Goal: Task Accomplishment & Management: Use online tool/utility

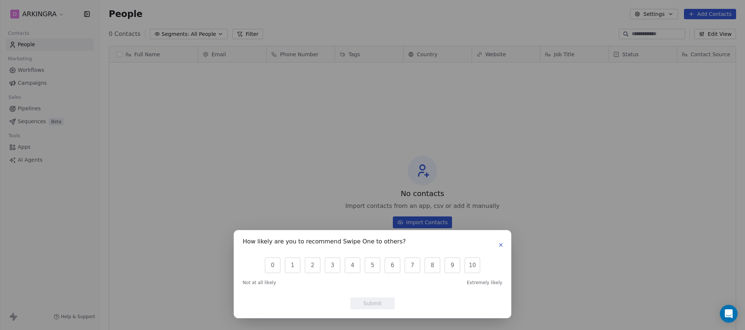
scroll to position [290, 645]
click at [499, 245] on icon "button" at bounding box center [501, 245] width 6 height 6
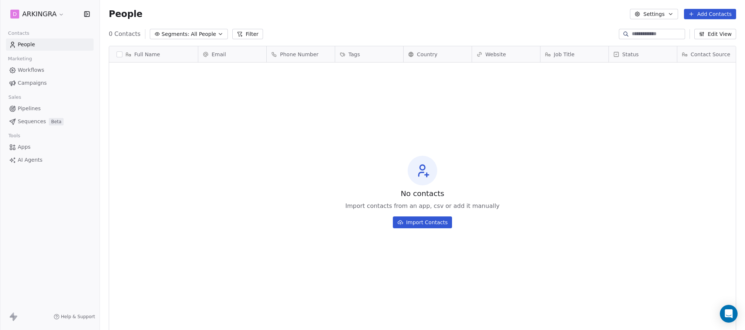
click at [58, 13] on html "D ARKINGRA Contacts People Marketing Workflows Campaigns Sales Pipelines Sequen…" at bounding box center [372, 165] width 745 height 330
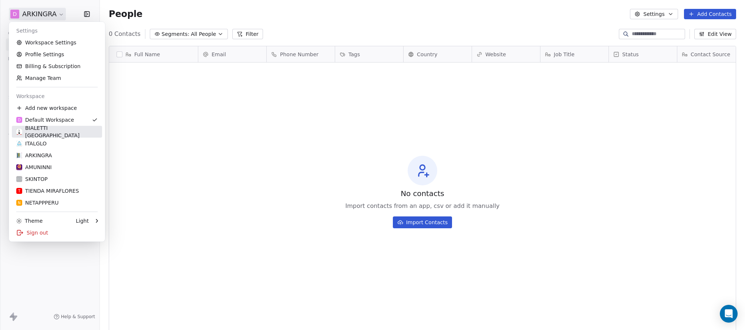
click at [37, 133] on div "BIALETTI [GEOGRAPHIC_DATA]" at bounding box center [56, 131] width 81 height 15
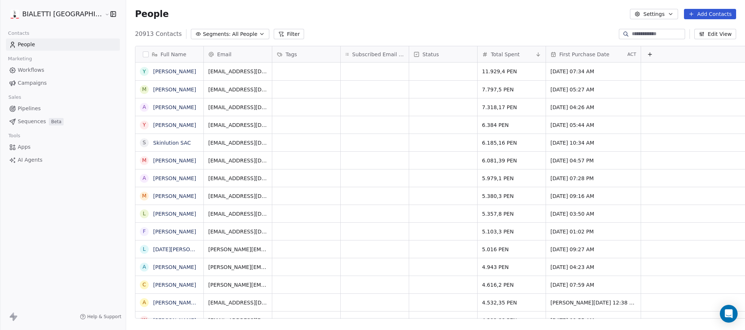
scroll to position [290, 645]
click at [153, 73] on link "[PERSON_NAME]" at bounding box center [174, 71] width 43 height 6
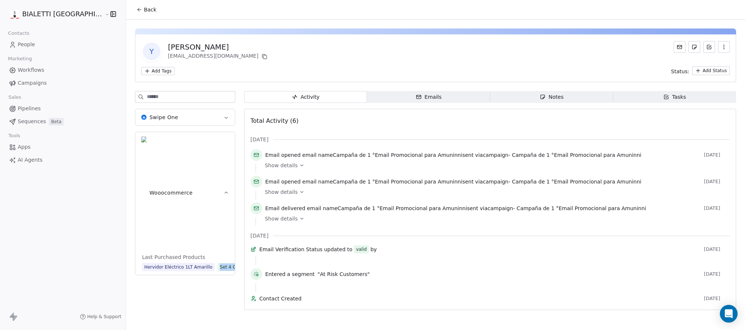
drag, startPoint x: 170, startPoint y: 167, endPoint x: 198, endPoint y: 168, distance: 28.1
click at [198, 253] on div "Last Purchased Products Hervidor Eléctrico 1LT Amarillo Set 4 Cucharitas Omino" at bounding box center [184, 263] width 99 height 21
click at [146, 243] on div "Swipe One Wooocommerce Last Purchased Products Hervidor Eléctrico 1LT Amarillo …" at bounding box center [185, 202] width 100 height 223
click at [223, 118] on icon "button" at bounding box center [226, 118] width 6 height 6
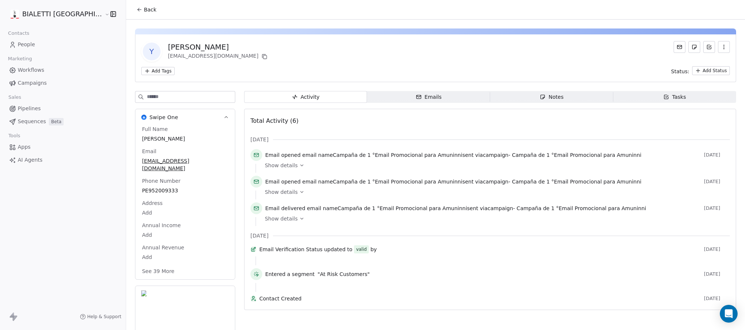
click at [138, 264] on button "See 39 More" at bounding box center [158, 270] width 41 height 13
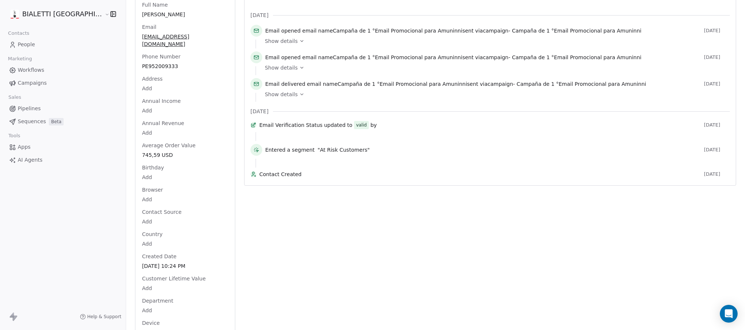
scroll to position [0, 0]
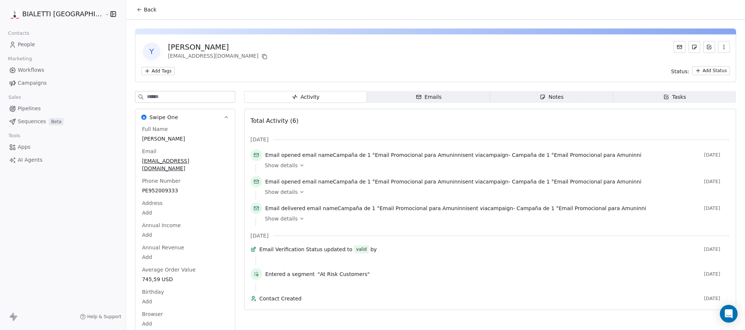
click at [22, 43] on span "People" at bounding box center [26, 45] width 17 height 8
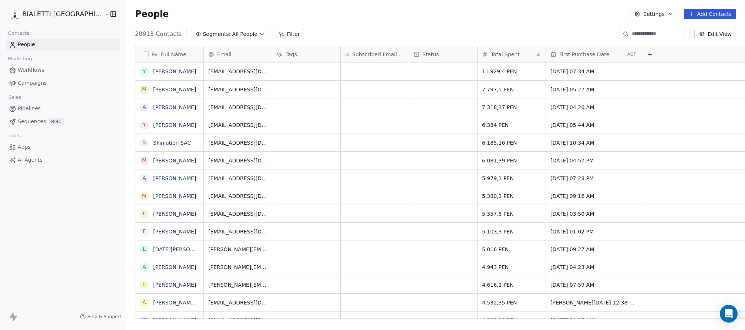
click at [68, 16] on html "BIALETTI [GEOGRAPHIC_DATA] Contacts People Marketing Workflows Campaigns Sales …" at bounding box center [372, 165] width 745 height 330
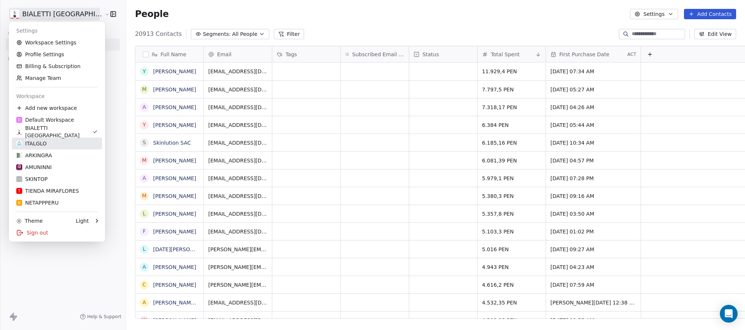
click at [34, 143] on div "ITALGLO" at bounding box center [31, 143] width 30 height 7
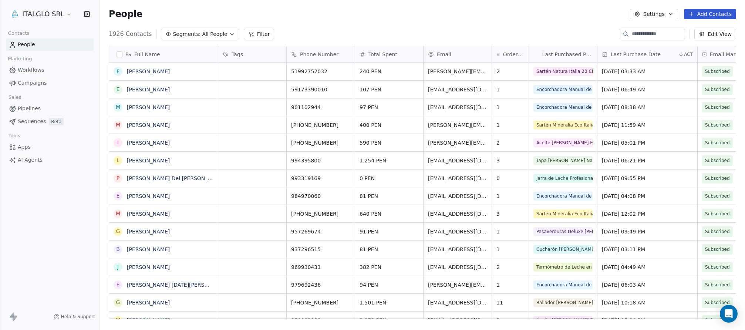
scroll to position [290, 645]
click at [221, 33] on span "All People" at bounding box center [214, 34] width 25 height 8
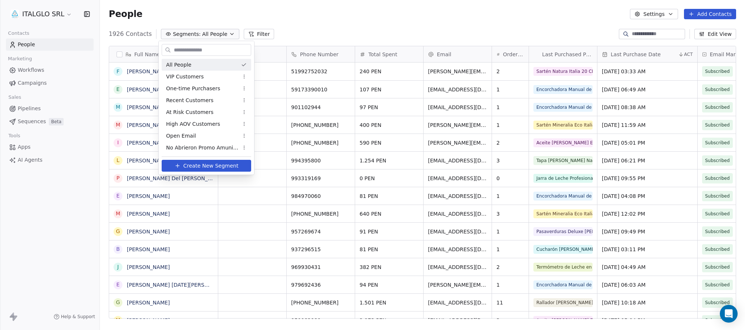
click at [307, 28] on html "ITALGLO SRL Contacts People Marketing Workflows Campaigns Sales Pipelines Seque…" at bounding box center [372, 165] width 745 height 330
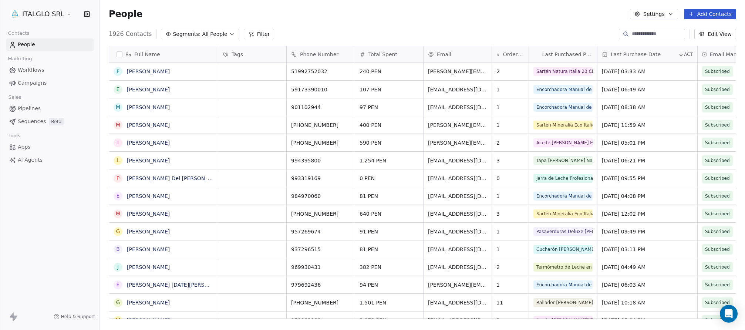
click at [403, 53] on div "Total Spent" at bounding box center [388, 54] width 58 height 7
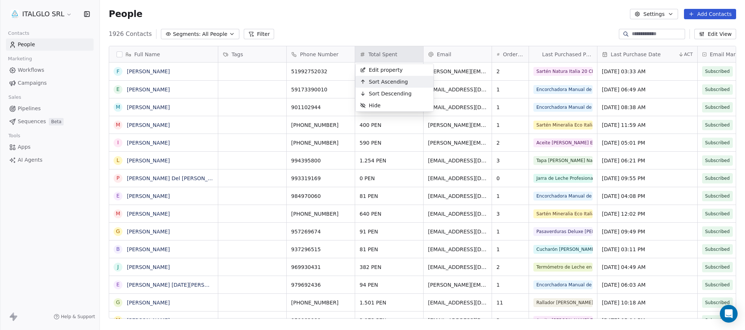
click at [379, 83] on span "Sort Ascending" at bounding box center [388, 81] width 39 height 7
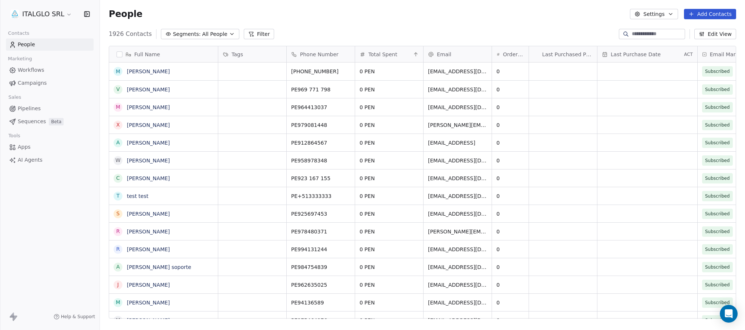
click at [372, 56] on span "Total Spent" at bounding box center [382, 54] width 29 height 7
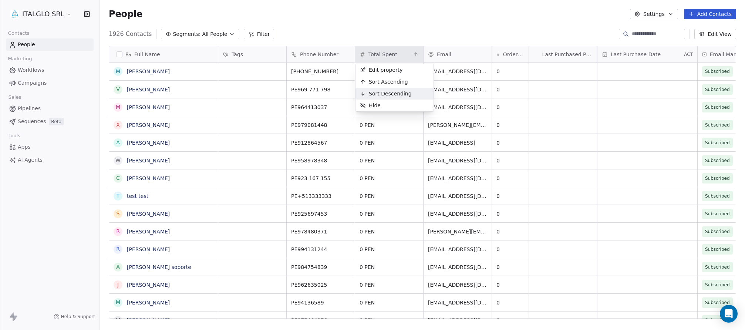
click at [379, 92] on span "Sort Descending" at bounding box center [390, 93] width 43 height 7
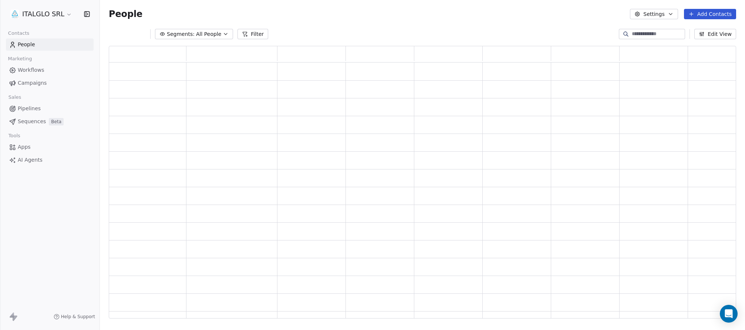
scroll to position [0, 0]
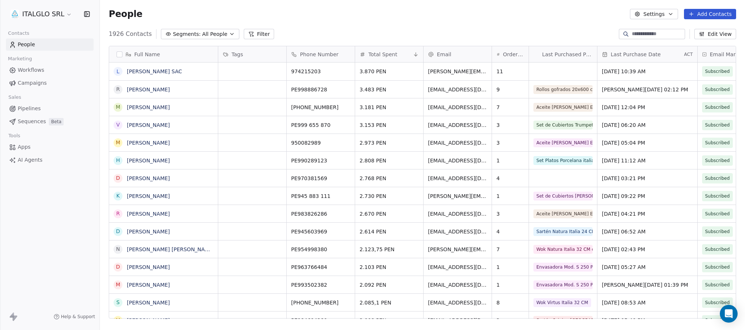
click at [62, 14] on html "ITALGLO SRL Contacts People Marketing Workflows Campaigns Sales Pipelines Seque…" at bounding box center [372, 165] width 745 height 330
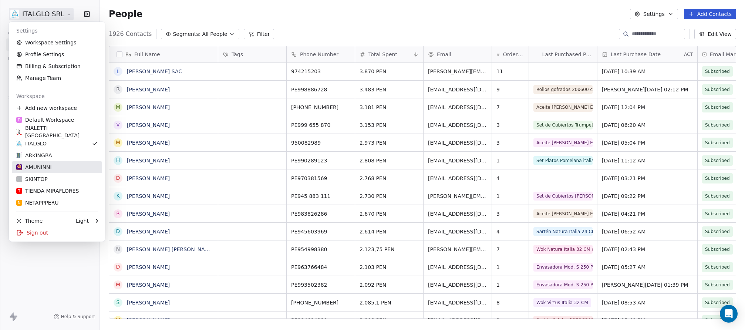
click at [34, 169] on div "AMUNINNI" at bounding box center [33, 166] width 35 height 7
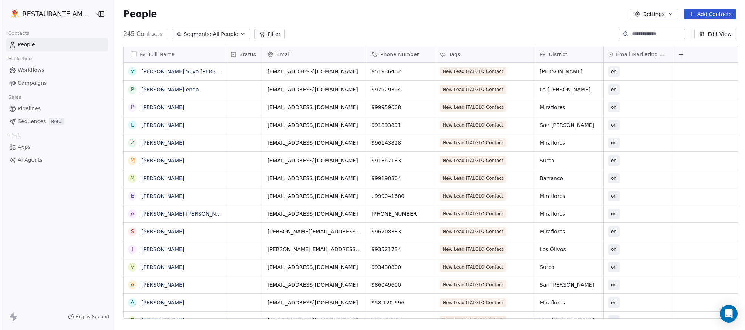
scroll to position [0, 0]
click at [78, 16] on html "RESTAURANTE AMUNINNI Contacts People Marketing Workflows Campaigns Sales Pipeli…" at bounding box center [372, 165] width 745 height 330
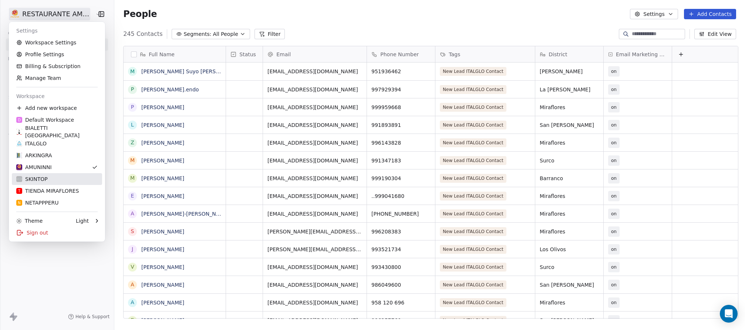
click at [37, 183] on link "SKINTOP" at bounding box center [57, 179] width 90 height 12
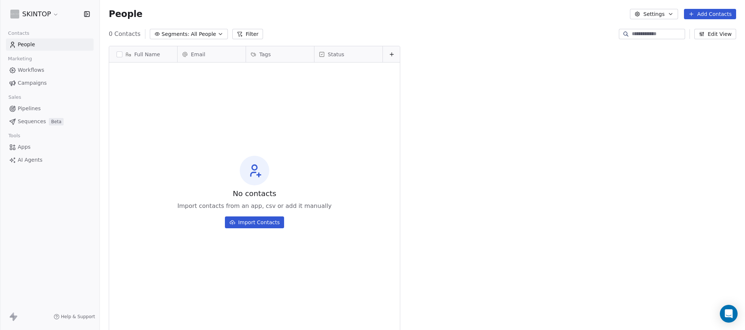
scroll to position [290, 645]
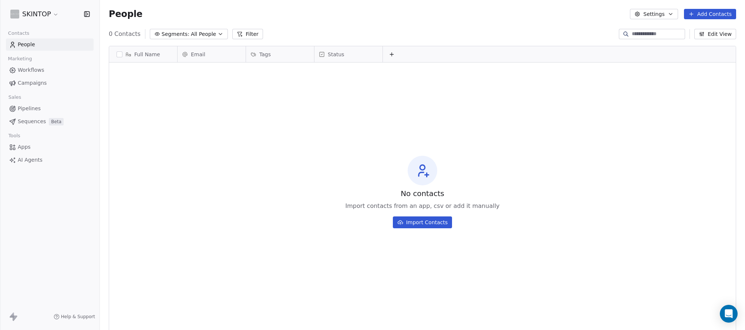
click at [55, 14] on html "SKINTOP Contacts People Marketing Workflows Campaigns Sales Pipelines Sequences…" at bounding box center [372, 165] width 745 height 330
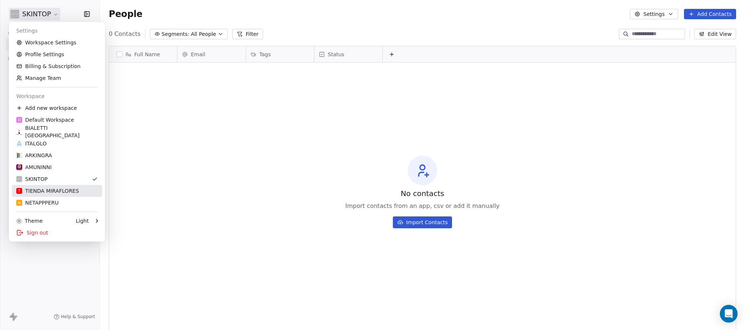
click at [36, 191] on div "T TIENDA MIRAFLORES" at bounding box center [47, 190] width 62 height 7
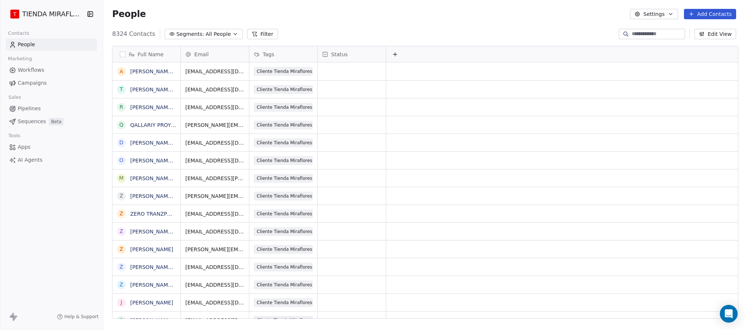
scroll to position [290, 644]
click at [74, 14] on html "T TIENDA MIRAFLORES Contacts People Marketing Workflows Campaigns Sales Pipelin…" at bounding box center [372, 165] width 745 height 330
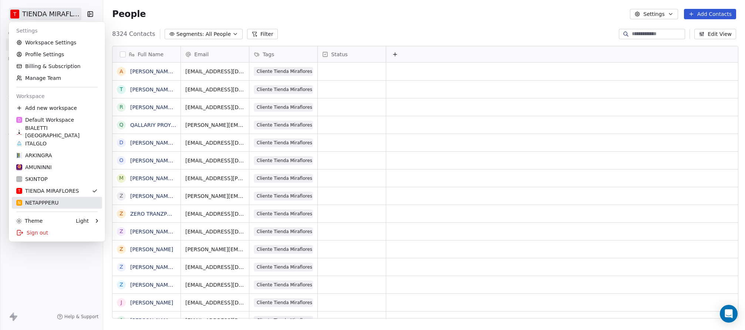
click at [42, 200] on div "N NETAPPPERU" at bounding box center [37, 202] width 43 height 7
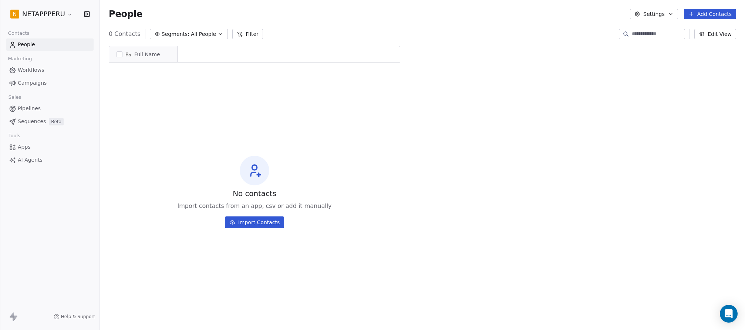
scroll to position [290, 645]
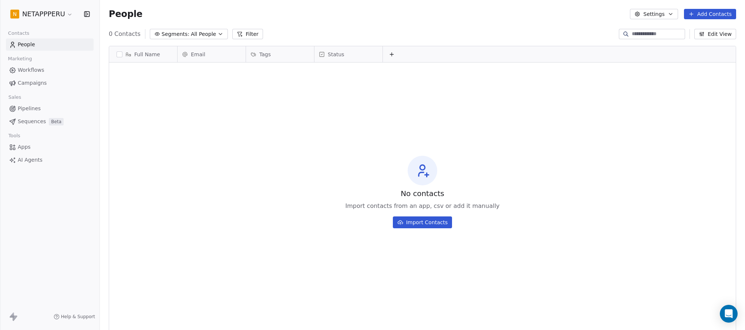
click at [65, 13] on html "N NETAPPPERU Contacts People Marketing Workflows Campaigns Sales Pipelines Sequ…" at bounding box center [372, 165] width 745 height 330
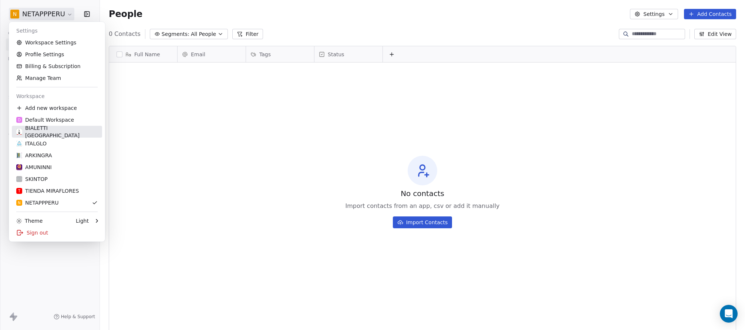
click at [43, 130] on div "BIALETTI [GEOGRAPHIC_DATA]" at bounding box center [56, 131] width 81 height 15
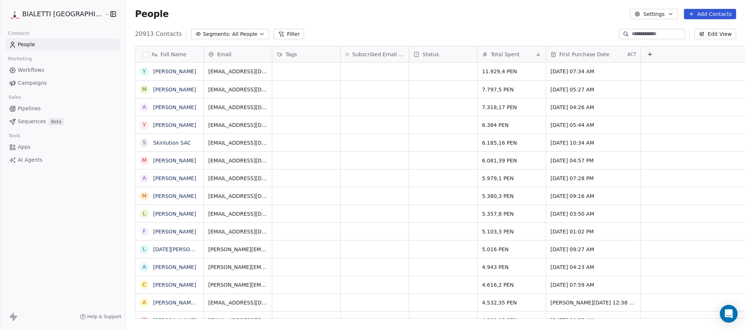
scroll to position [290, 645]
click at [561, 54] on span "First Purchase Date" at bounding box center [584, 54] width 50 height 7
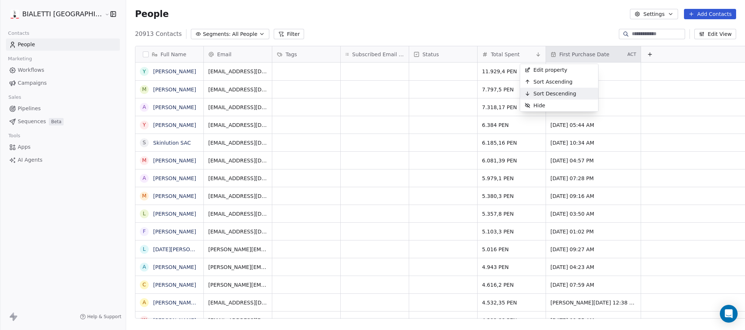
click at [551, 92] on span "Sort Descending" at bounding box center [554, 93] width 43 height 7
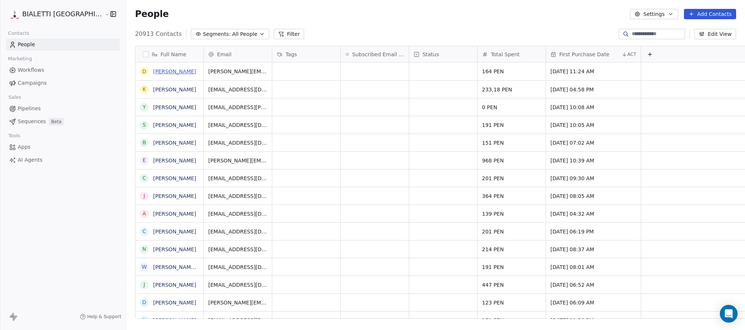
click at [153, 69] on link "[PERSON_NAME]" at bounding box center [174, 71] width 43 height 6
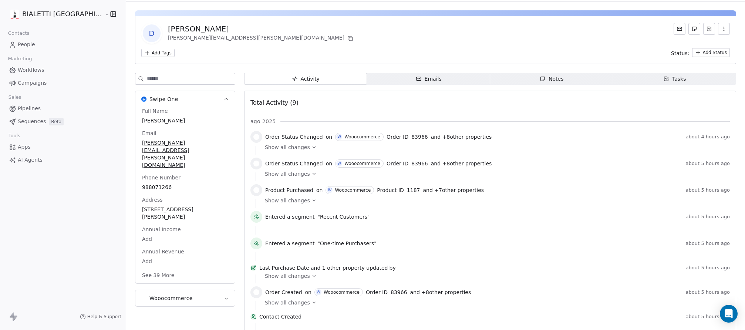
scroll to position [20, 0]
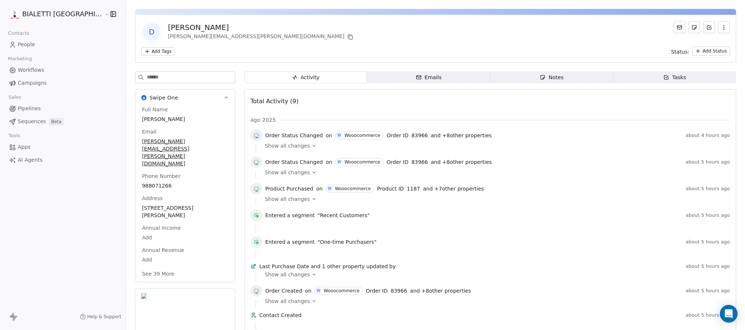
click at [311, 144] on icon at bounding box center [313, 145] width 5 height 5
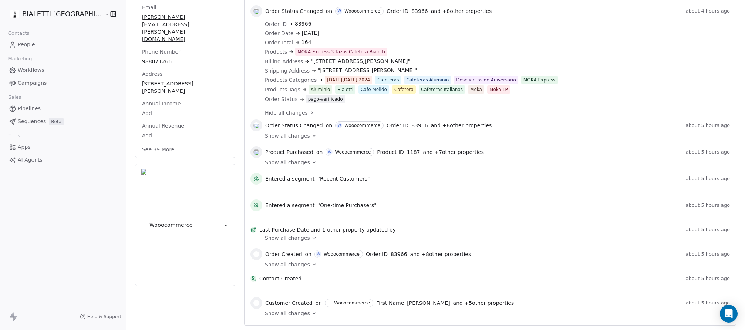
scroll to position [153, 0]
click at [279, 261] on span "Show all changes" at bounding box center [287, 264] width 45 height 7
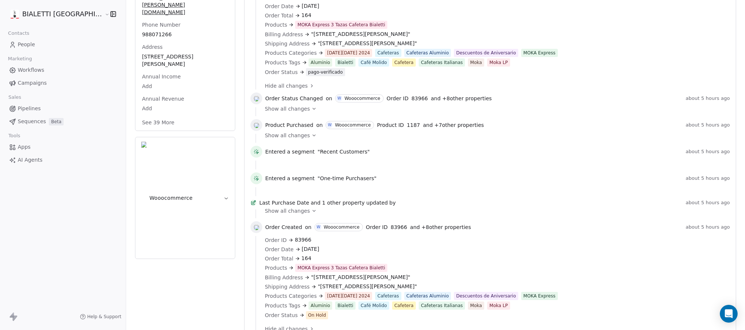
scroll to position [210, 0]
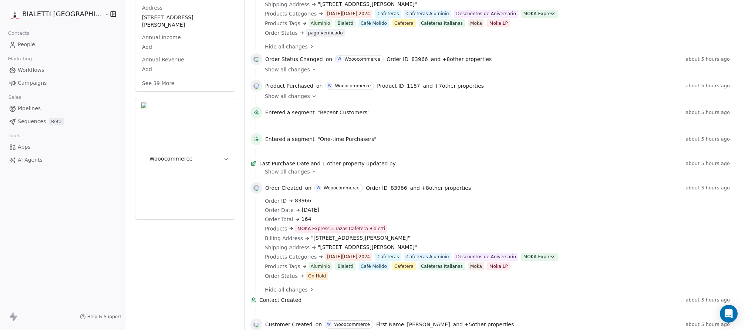
click at [287, 175] on div "Show all changes" at bounding box center [495, 171] width 460 height 7
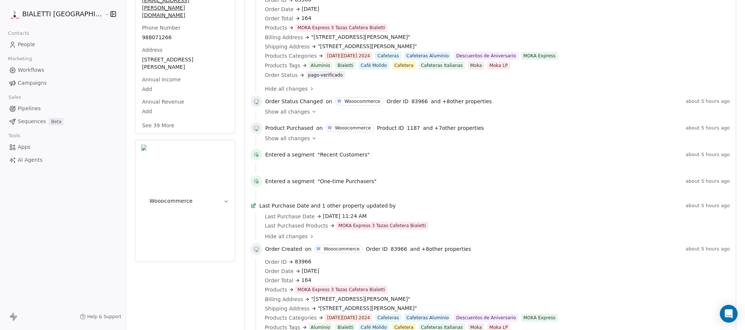
scroll to position [147, 0]
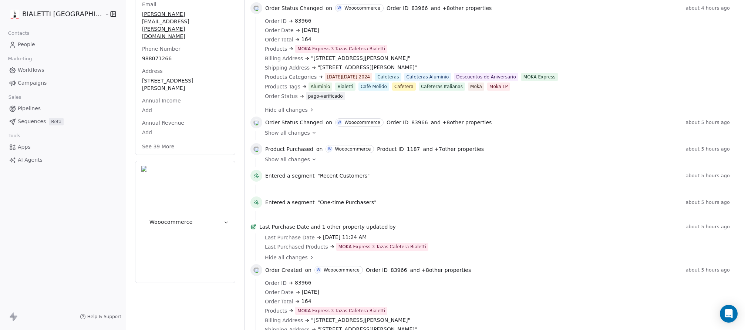
click at [311, 160] on icon at bounding box center [313, 159] width 5 height 5
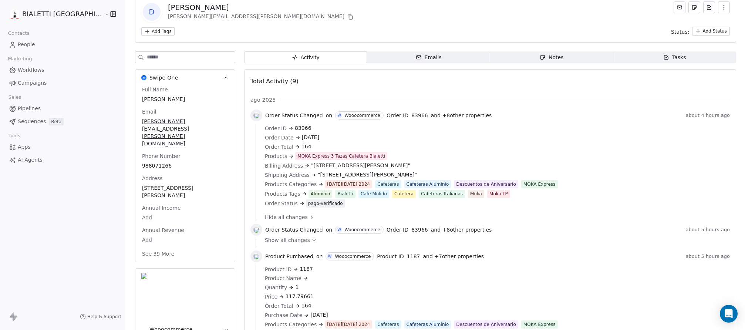
scroll to position [0, 0]
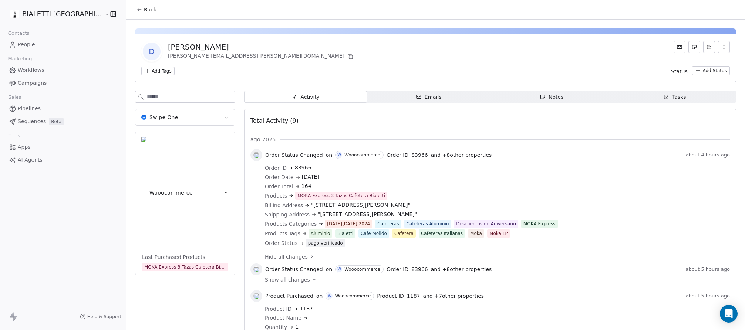
scroll to position [2, 0]
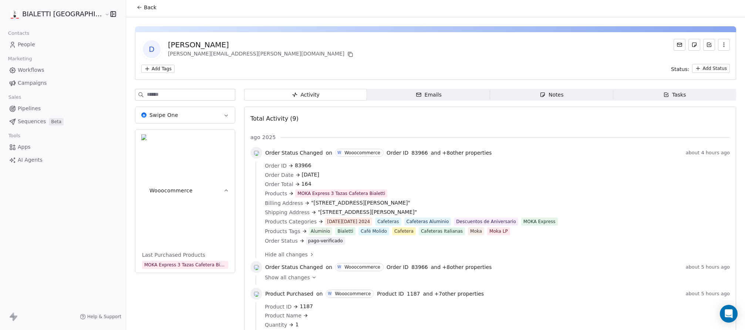
click at [26, 45] on span "People" at bounding box center [26, 45] width 17 height 8
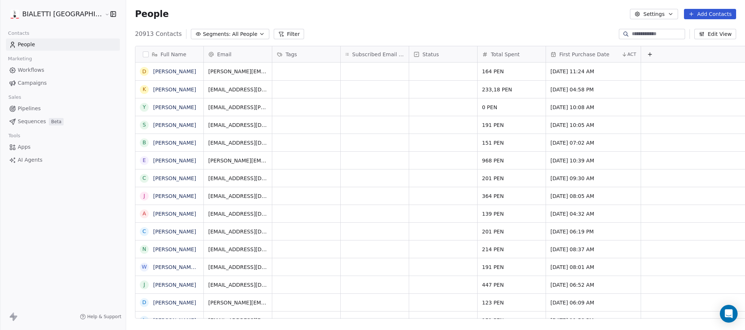
scroll to position [290, 645]
click at [718, 32] on button "Edit View" at bounding box center [715, 34] width 42 height 10
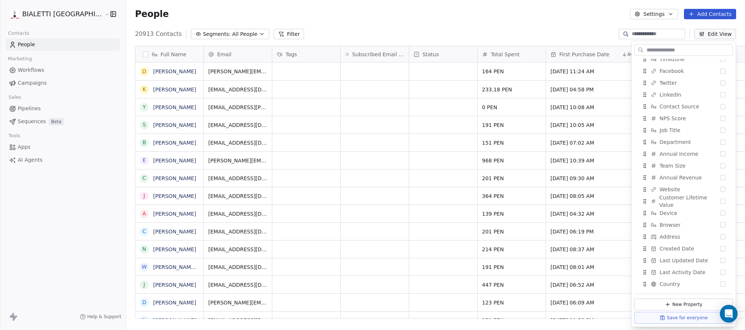
scroll to position [196, 0]
click at [723, 199] on button "Suggestions" at bounding box center [722, 199] width 5 height 5
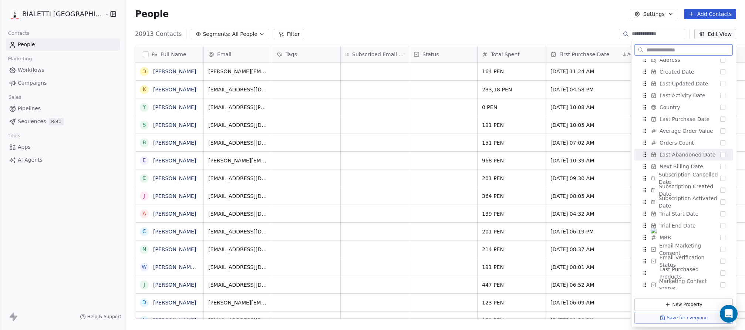
scroll to position [373, 0]
click at [722, 269] on button "Suggestions" at bounding box center [722, 271] width 5 height 5
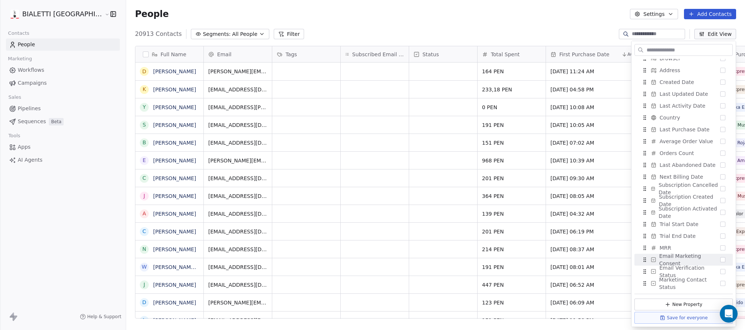
click at [540, 19] on div "People Settings Add Contacts" at bounding box center [435, 14] width 619 height 28
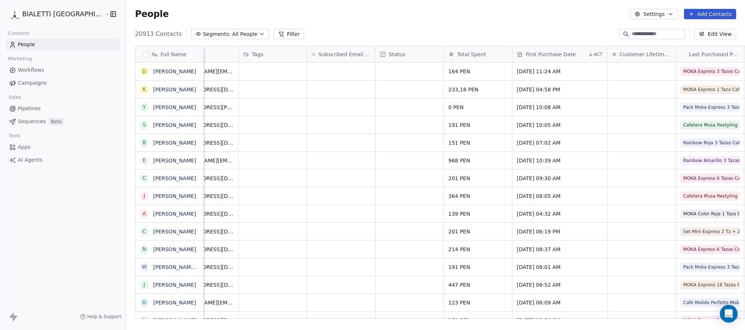
scroll to position [0, 0]
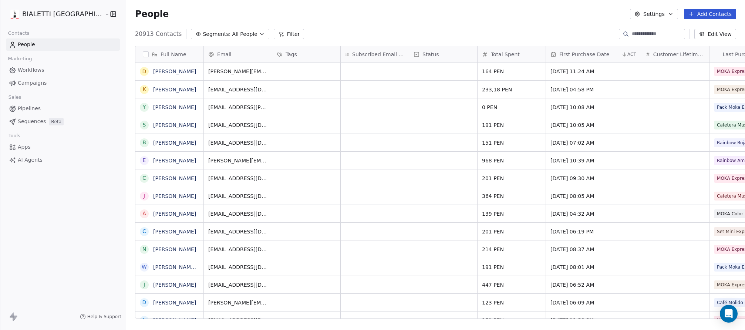
click at [653, 55] on span "Customer Lifetime Value" at bounding box center [678, 54] width 51 height 7
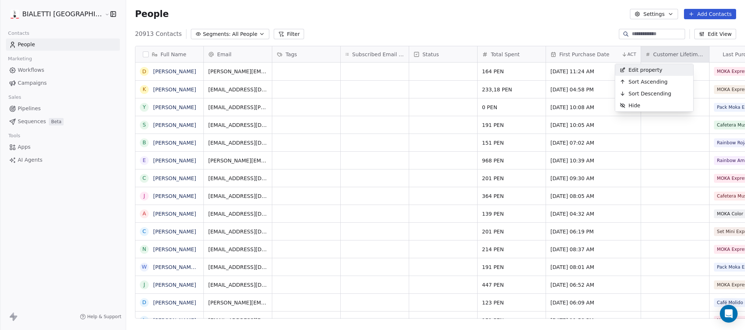
click at [530, 0] on html "BIALETTI [GEOGRAPHIC_DATA] Contacts People Marketing Workflows Campaigns Sales …" at bounding box center [372, 165] width 745 height 330
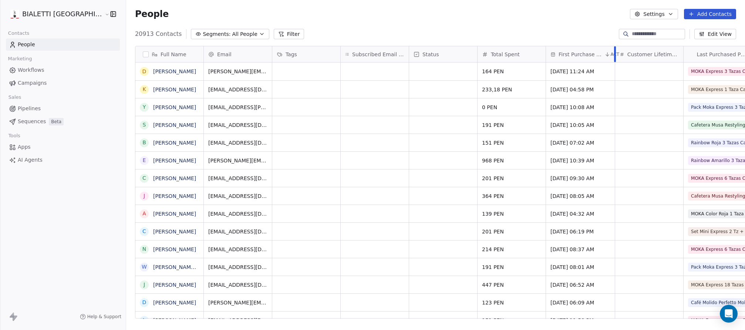
drag, startPoint x: 613, startPoint y: 53, endPoint x: 588, endPoint y: 53, distance: 25.9
click at [614, 53] on div at bounding box center [615, 54] width 2 height 16
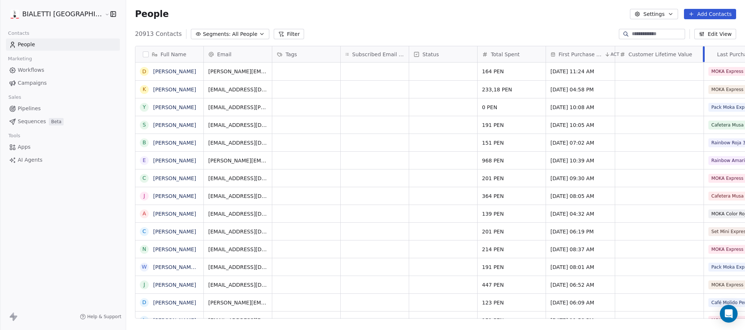
drag, startPoint x: 656, startPoint y: 55, endPoint x: 676, endPoint y: 58, distance: 20.5
click at [703, 58] on div at bounding box center [704, 54] width 2 height 16
drag, startPoint x: 710, startPoint y: 53, endPoint x: 616, endPoint y: 52, distance: 93.9
click at [616, 52] on div "Full Name D [PERSON_NAME] K [PERSON_NAME] Y [PERSON_NAME] S [PERSON_NAME] B [PE…" at bounding box center [448, 182] width 626 height 273
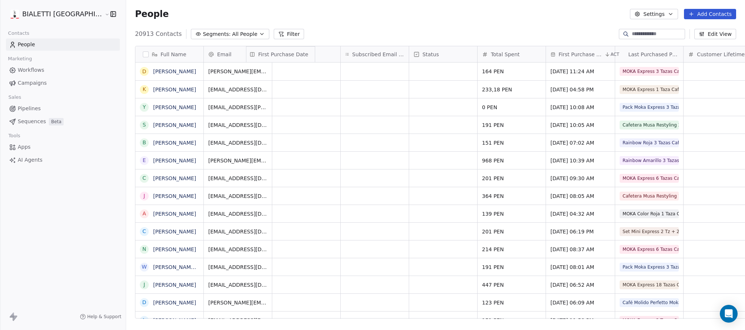
drag, startPoint x: 546, startPoint y: 54, endPoint x: 271, endPoint y: 55, distance: 275.5
click at [271, 55] on div "Full Name D [PERSON_NAME] K [PERSON_NAME] Y [PERSON_NAME] S [PERSON_NAME] B [PE…" at bounding box center [448, 182] width 626 height 273
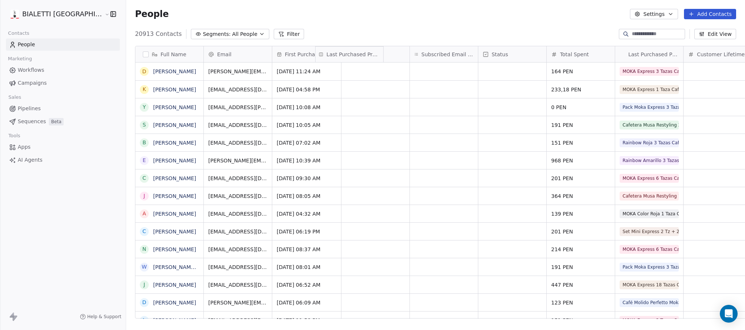
drag, startPoint x: 618, startPoint y: 55, endPoint x: 361, endPoint y: 56, distance: 256.3
click at [361, 56] on div "Full Name D [PERSON_NAME] K [PERSON_NAME] Y [PERSON_NAME] S [PERSON_NAME] B [PE…" at bounding box center [448, 182] width 626 height 273
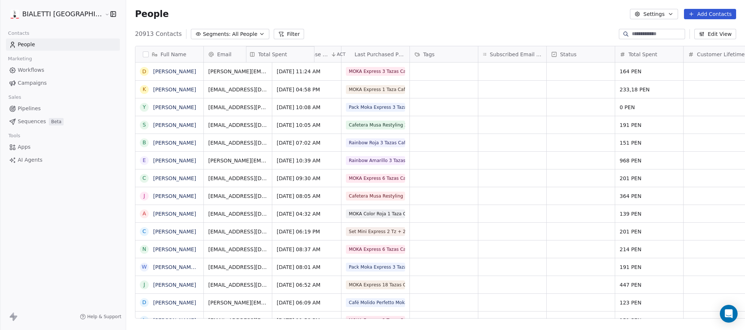
drag, startPoint x: 425, startPoint y: 56, endPoint x: 246, endPoint y: 57, distance: 178.6
click at [246, 57] on div "Full Name D [PERSON_NAME] K [PERSON_NAME] Y [PERSON_NAME] S [PERSON_NAME] B [PE…" at bounding box center [448, 182] width 626 height 273
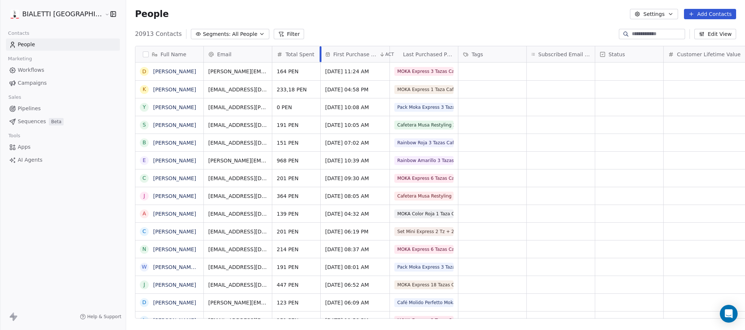
drag, startPoint x: 314, startPoint y: 52, endPoint x: 293, endPoint y: 53, distance: 20.4
click at [319, 53] on div at bounding box center [320, 54] width 2 height 16
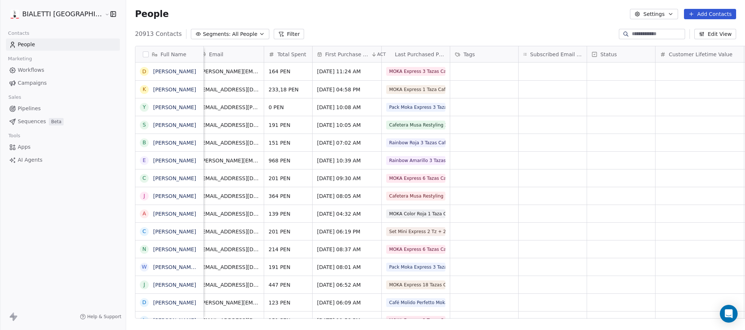
click at [528, 23] on div "People Settings Add Contacts" at bounding box center [435, 14] width 619 height 28
click at [29, 108] on span "Pipelines" at bounding box center [29, 109] width 23 height 8
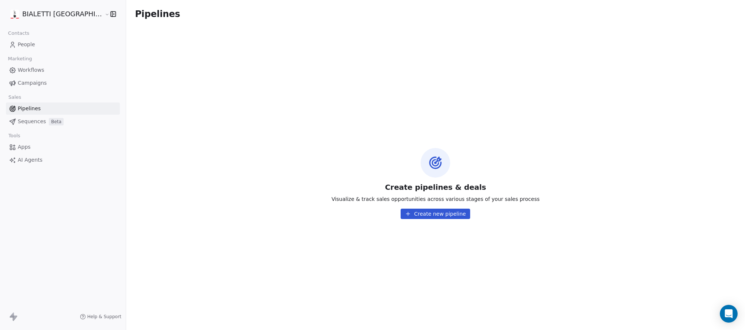
click at [31, 122] on span "Sequences" at bounding box center [32, 122] width 28 height 8
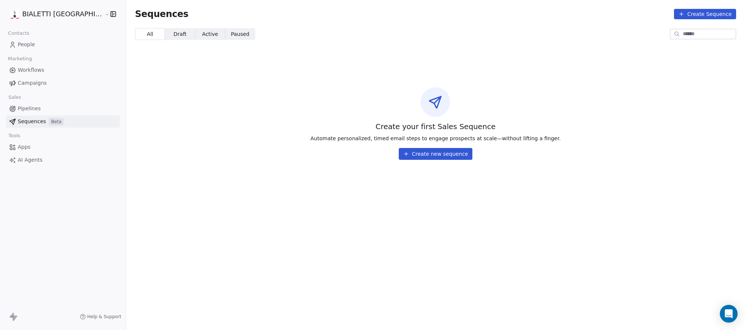
click at [407, 155] on button "Create new sequence" at bounding box center [436, 154] width 74 height 12
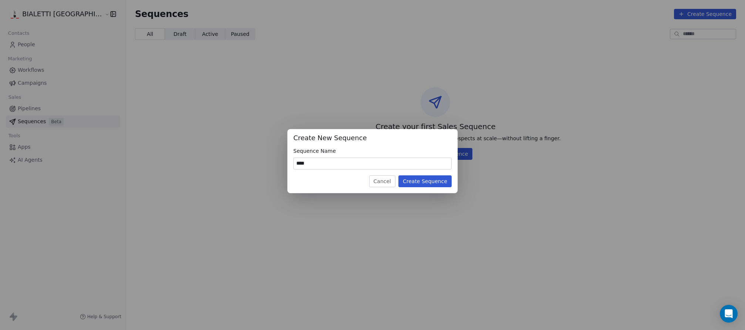
type input "****"
click at [430, 184] on button "Create Sequence" at bounding box center [424, 181] width 53 height 12
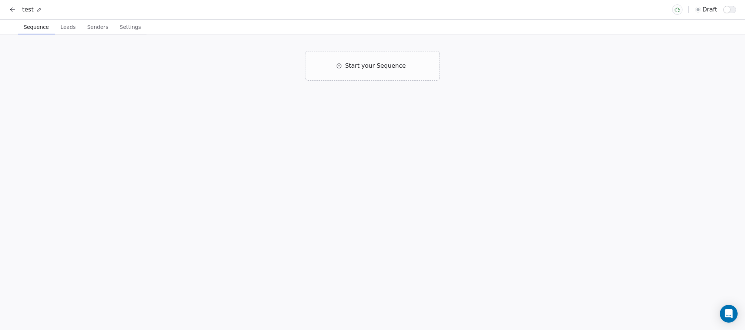
click at [66, 30] on span "Leads" at bounding box center [68, 27] width 21 height 10
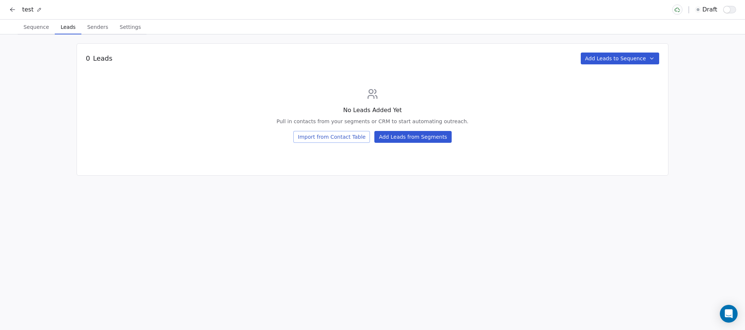
click at [94, 26] on span "Senders" at bounding box center [97, 27] width 27 height 10
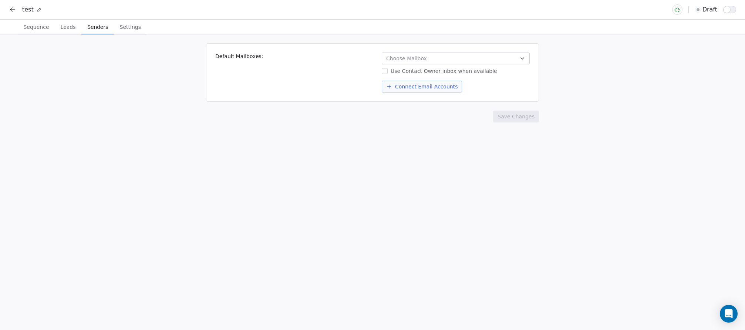
click at [126, 27] on span "Settings" at bounding box center [130, 27] width 27 height 10
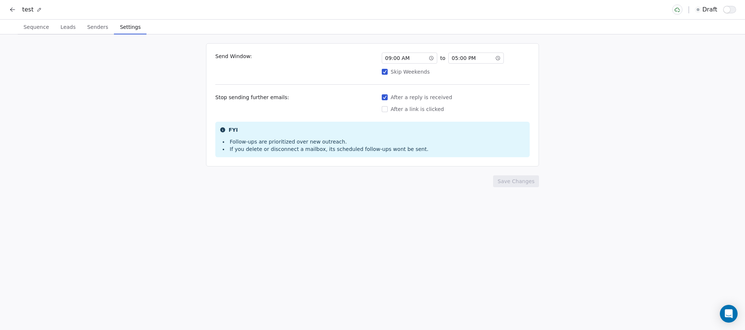
click at [42, 29] on span "Sequence" at bounding box center [35, 27] width 31 height 10
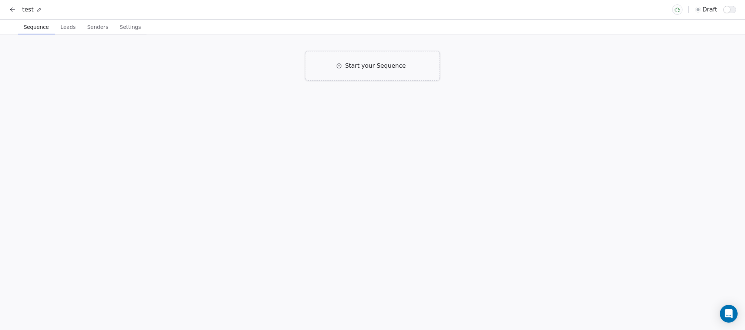
click at [363, 64] on span "Start your Sequence" at bounding box center [375, 65] width 61 height 9
click at [372, 85] on div at bounding box center [372, 82] width 9 height 9
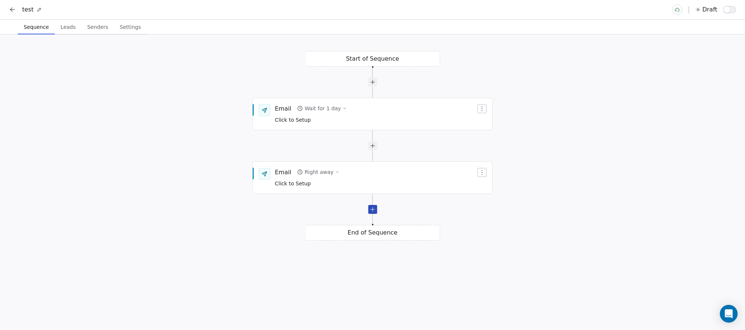
click at [372, 212] on div at bounding box center [372, 209] width 9 height 9
click at [484, 106] on icon "button" at bounding box center [482, 109] width 6 height 6
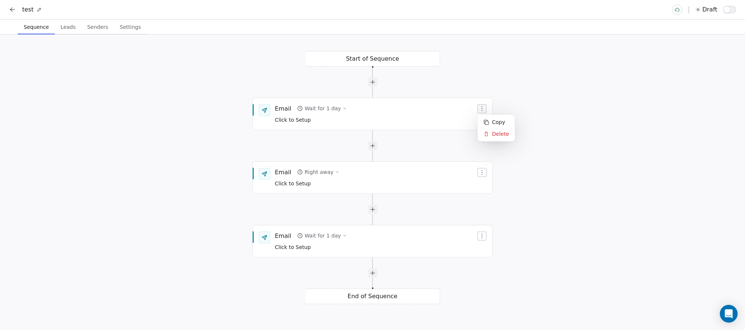
click at [535, 98] on html "test draft Sequence Sequence Leads Leads Senders Senders Settings Settings Star…" at bounding box center [372, 165] width 745 height 330
click at [276, 108] on div "Email" at bounding box center [283, 108] width 16 height 8
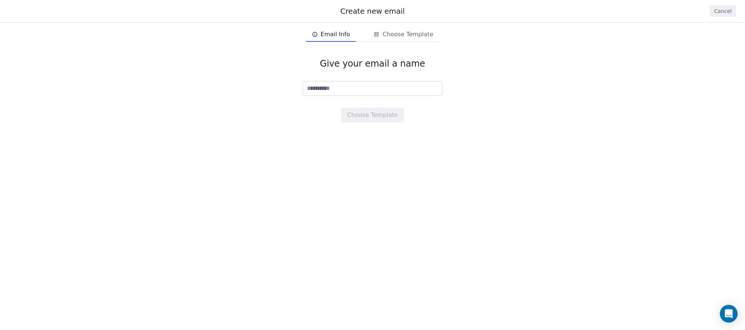
click at [724, 10] on button "Cancel" at bounding box center [723, 11] width 26 height 12
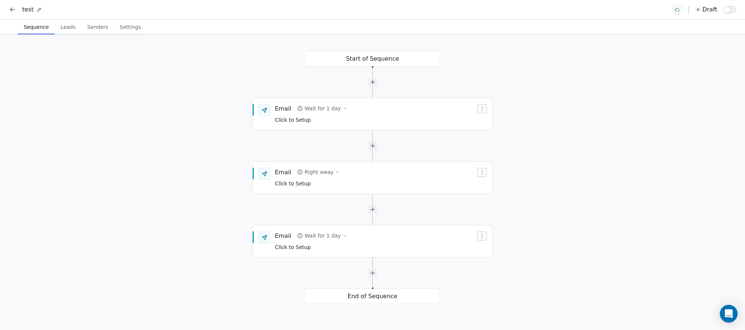
click at [67, 31] on span "Leads" at bounding box center [68, 27] width 21 height 10
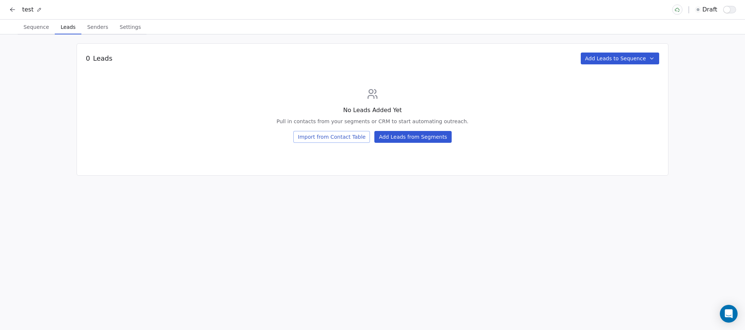
click at [654, 57] on icon "button" at bounding box center [652, 58] width 6 height 6
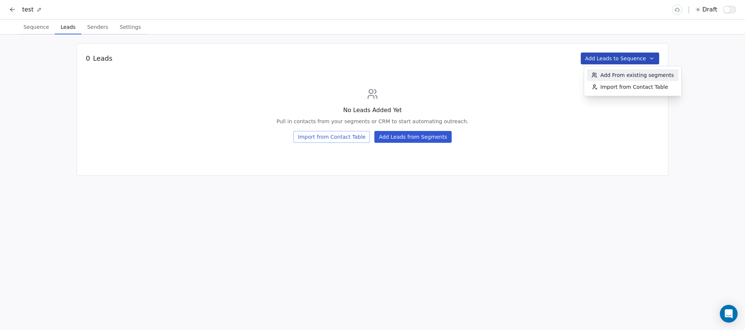
click at [694, 55] on html "test draft Sequence Sequence Leads Leads Senders Senders Settings Settings 0 Le…" at bounding box center [372, 165] width 745 height 330
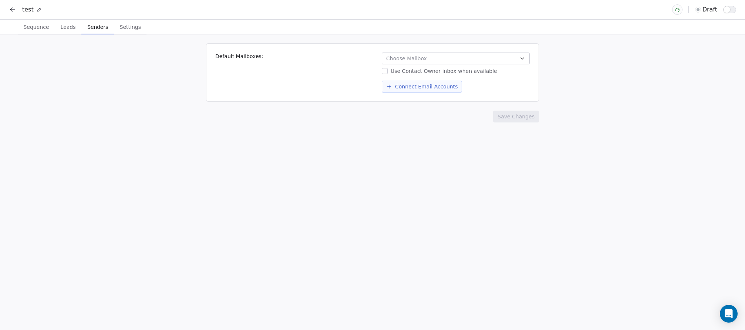
click at [88, 23] on span "Senders" at bounding box center [97, 27] width 27 height 10
click at [397, 57] on span "Choose Mailbox" at bounding box center [406, 58] width 41 height 7
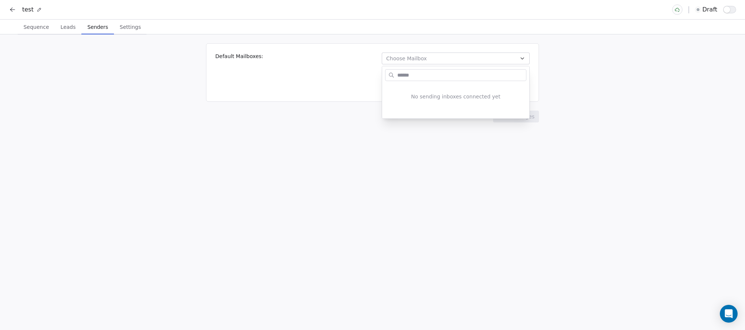
click at [566, 71] on html "test draft Sequence Sequence Leads Leads Senders Senders Settings Settings Defa…" at bounding box center [372, 165] width 745 height 330
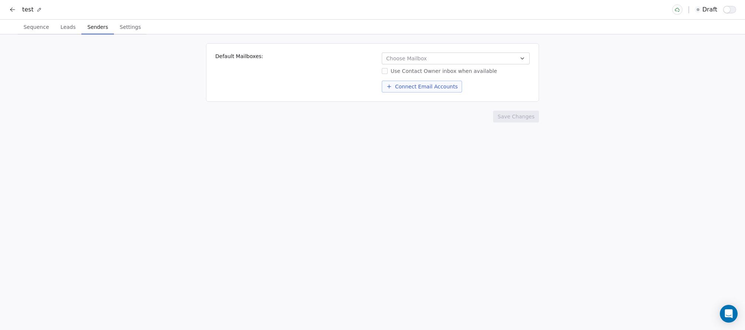
click at [128, 27] on span "Settings" at bounding box center [130, 27] width 27 height 10
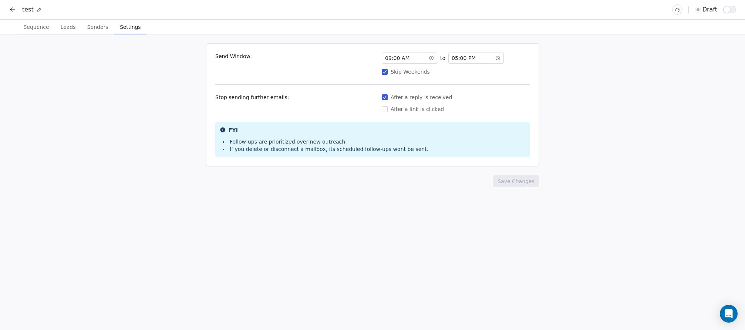
click at [10, 9] on icon at bounding box center [12, 9] width 7 height 7
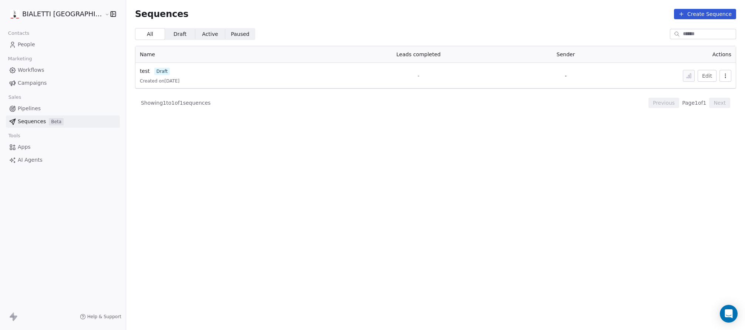
click at [724, 77] on icon "button" at bounding box center [725, 76] width 6 height 6
click at [711, 112] on span "Delete" at bounding box center [709, 116] width 17 height 8
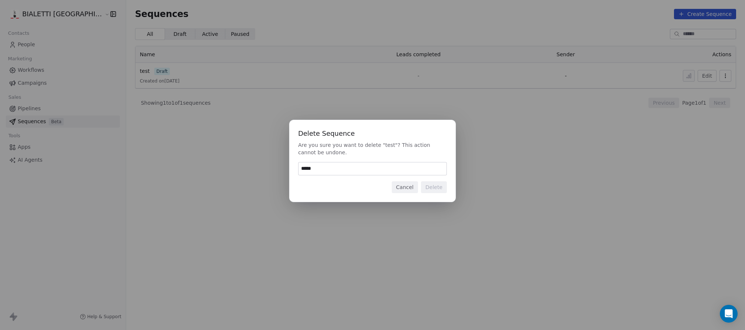
type input "******"
click at [434, 187] on button "Delete" at bounding box center [434, 187] width 26 height 12
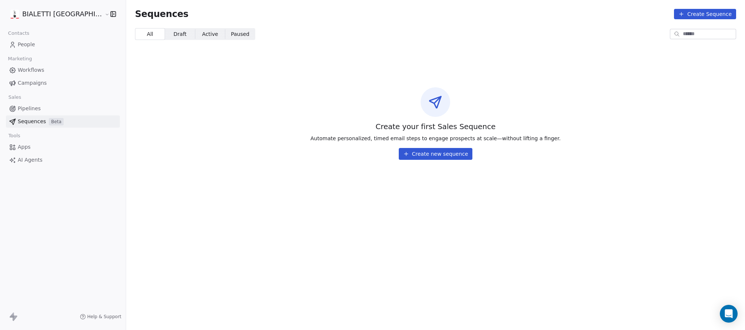
click at [21, 150] on span "Apps" at bounding box center [24, 147] width 13 height 8
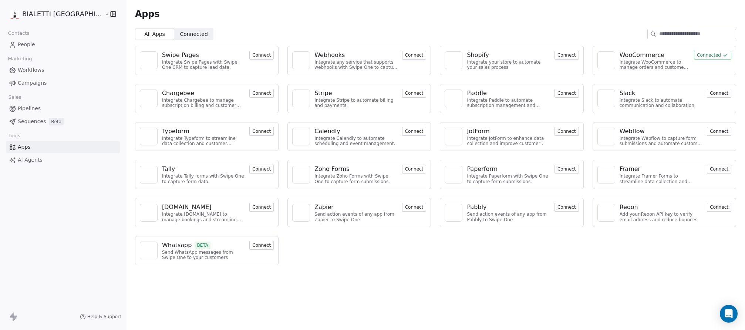
click at [34, 160] on span "AI Agents" at bounding box center [30, 160] width 25 height 8
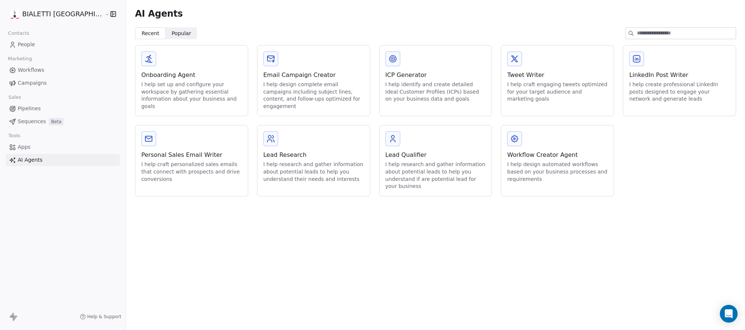
click at [74, 10] on html "BIALETTI [GEOGRAPHIC_DATA] Contacts People Marketing Workflows Campaigns Sales …" at bounding box center [372, 165] width 745 height 330
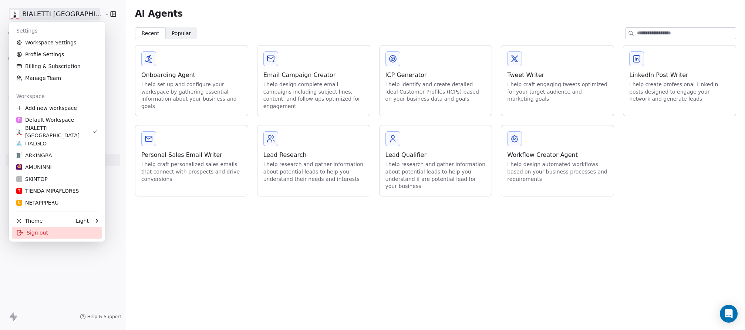
click at [36, 231] on div "Sign out" at bounding box center [57, 233] width 90 height 12
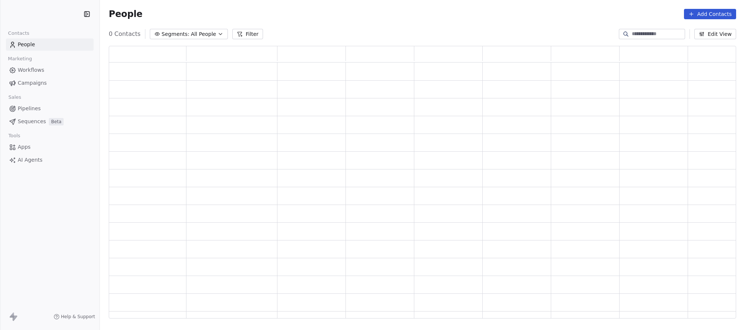
scroll to position [273, 627]
